Goal: Task Accomplishment & Management: Use online tool/utility

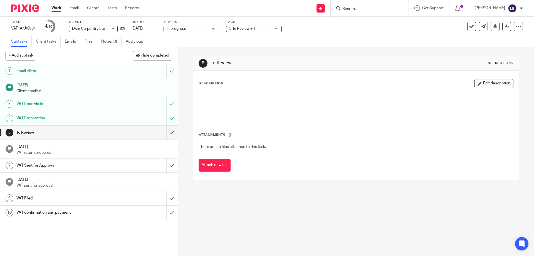
click at [257, 29] on span "5. In Review + 1" at bounding box center [250, 29] width 42 height 6
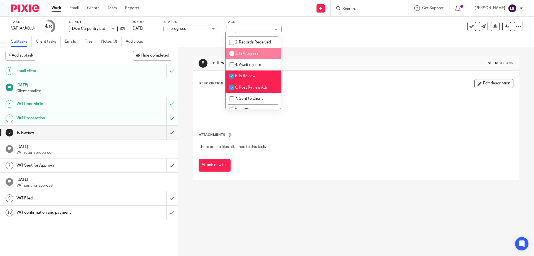
scroll to position [56, 0]
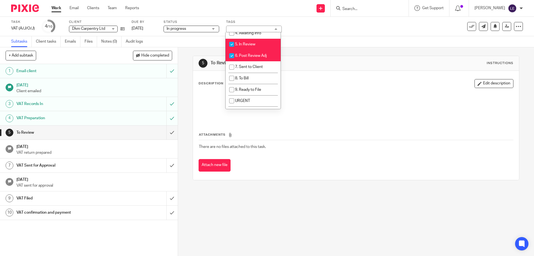
click at [248, 44] on span "5. In Review" at bounding box center [245, 44] width 20 height 4
checkbox input "false"
drag, startPoint x: 384, startPoint y: 46, endPoint x: 378, endPoint y: 46, distance: 6.1
click at [384, 46] on div "Subtasks Client tasks Emails Files Notes (0) Audit logs" at bounding box center [267, 41] width 534 height 11
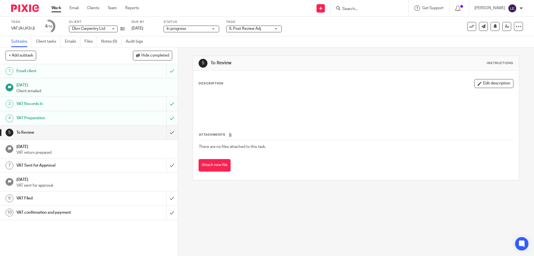
click at [53, 8] on link "Work" at bounding box center [56, 8] width 10 height 6
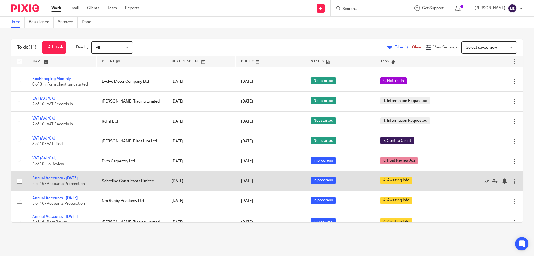
scroll to position [56, 0]
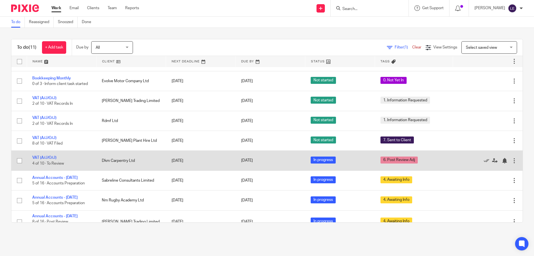
click at [49, 157] on td "VAT (A/J/O/J) 4 of 10 · To Review" at bounding box center [62, 160] width 70 height 20
click at [46, 159] on link "VAT (A/J/O/J)" at bounding box center [44, 157] width 24 height 4
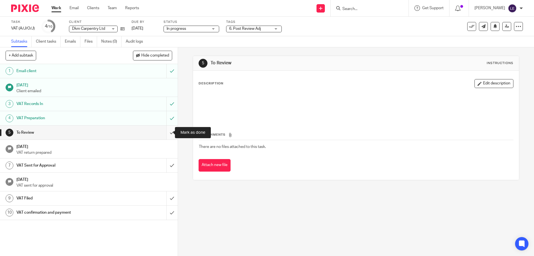
click at [167, 135] on input "submit" at bounding box center [89, 132] width 178 height 14
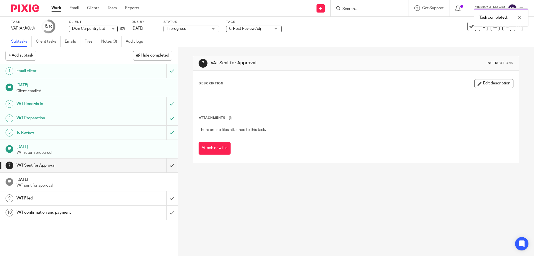
click at [59, 10] on link "Work" at bounding box center [56, 8] width 10 height 6
